Goal: Task Accomplishment & Management: Use online tool/utility

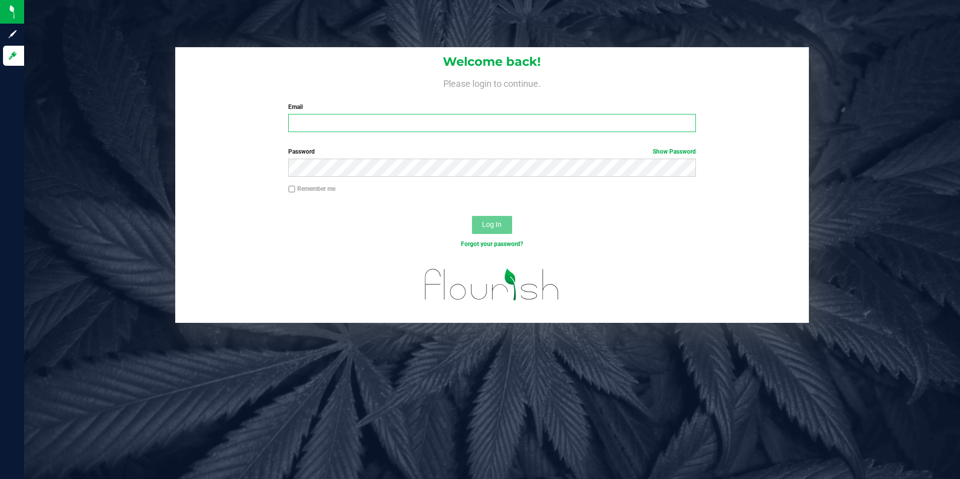
type input "[EMAIL_ADDRESS][DOMAIN_NAME]"
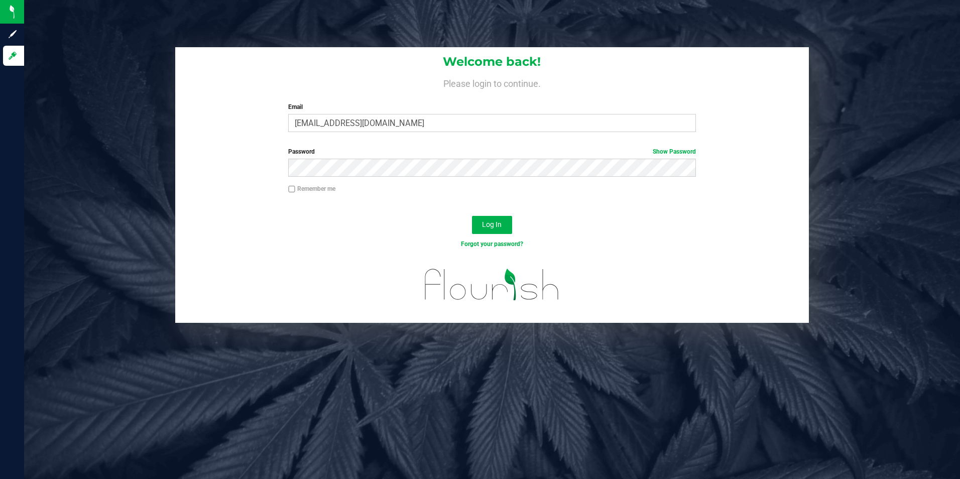
click at [290, 190] on input "Remember me" at bounding box center [291, 189] width 7 height 7
checkbox input "true"
click at [478, 226] on button "Log In" at bounding box center [492, 225] width 40 height 18
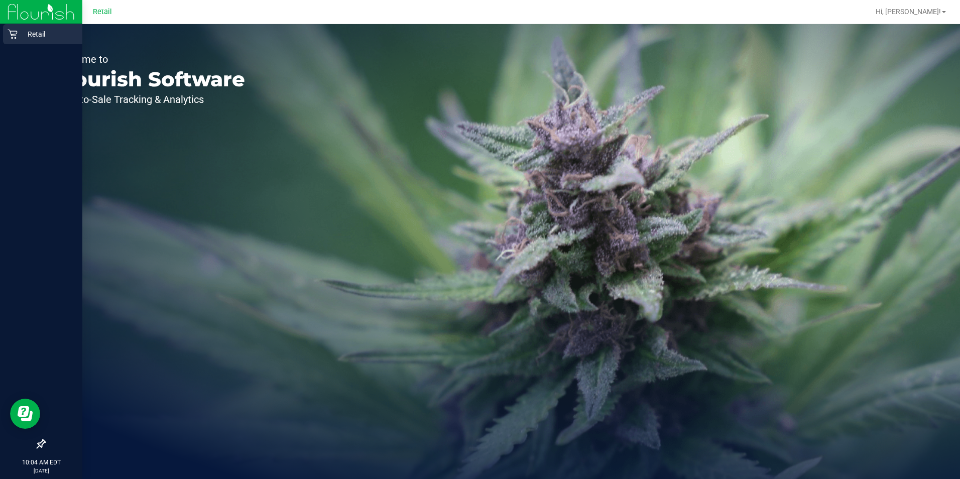
click at [38, 38] on p "Retail" at bounding box center [48, 34] width 60 height 12
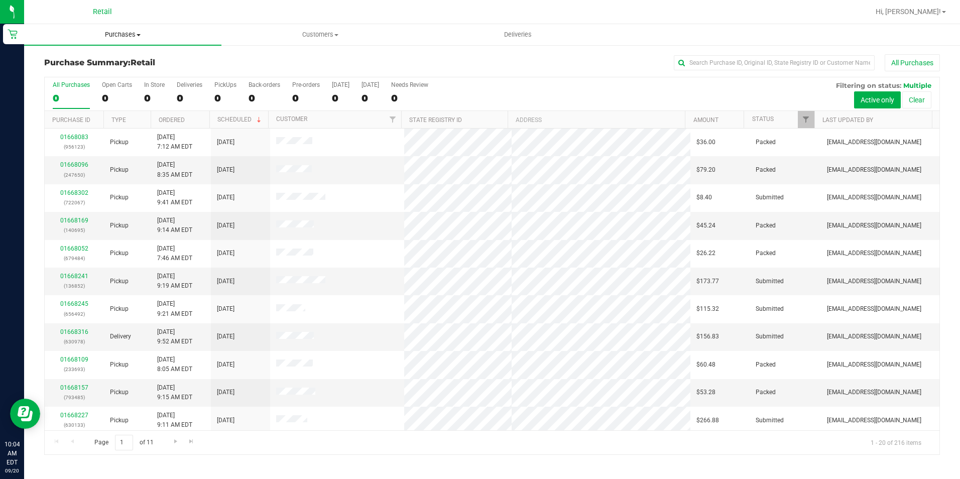
click at [136, 34] on span "Purchases" at bounding box center [122, 34] width 197 height 9
click at [73, 69] on span "Fulfillment" at bounding box center [55, 72] width 62 height 9
